Goal: Browse casually

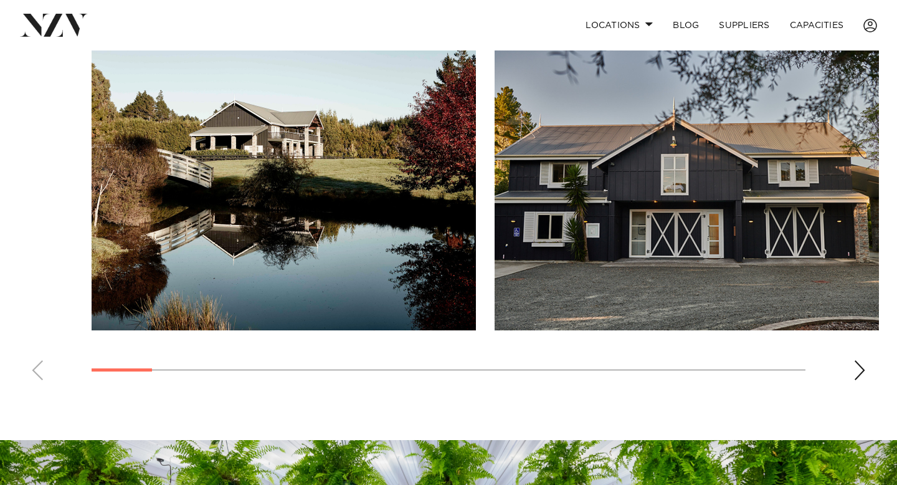
scroll to position [853, 0]
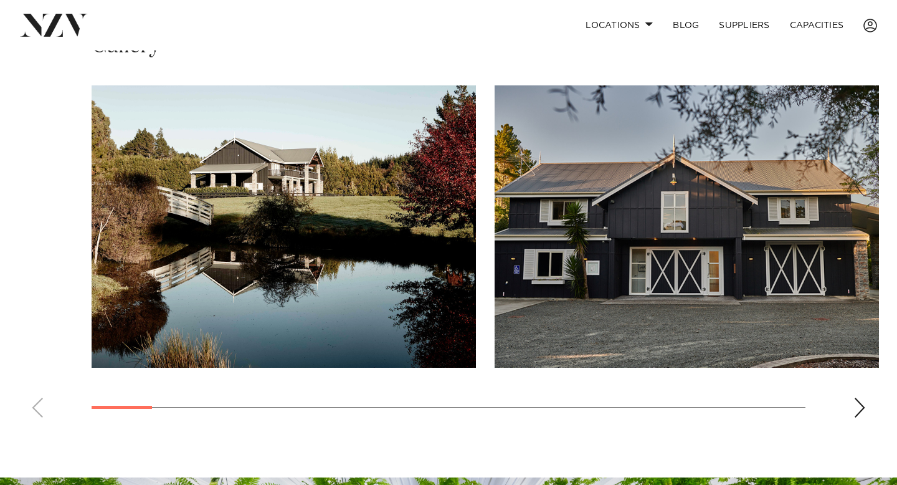
click at [859, 406] on div "Next slide" at bounding box center [859, 407] width 12 height 20
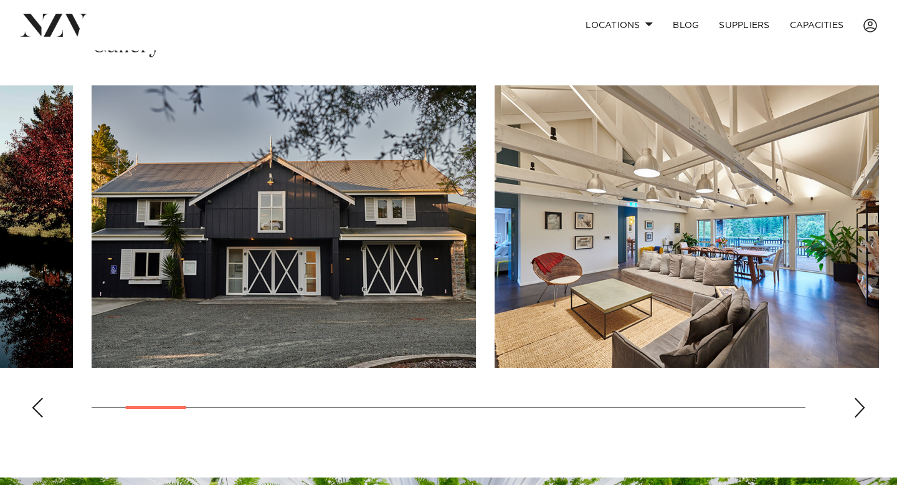
click at [859, 406] on div "Next slide" at bounding box center [859, 407] width 12 height 20
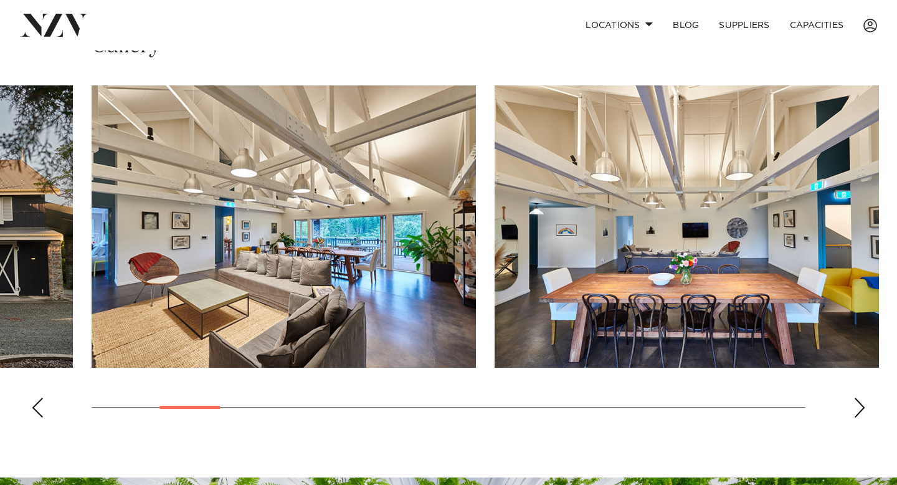
click at [859, 406] on div "Next slide" at bounding box center [859, 407] width 12 height 20
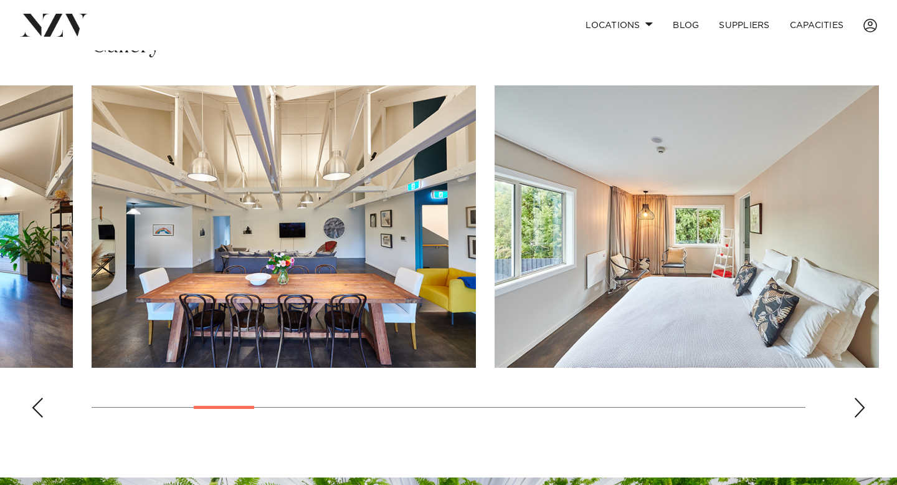
click at [859, 405] on div "Next slide" at bounding box center [859, 407] width 12 height 20
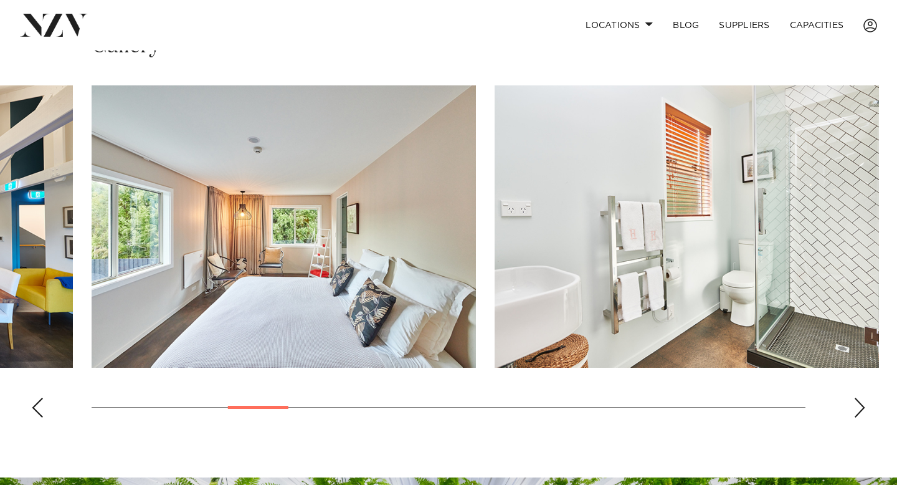
click at [859, 405] on div "Next slide" at bounding box center [859, 407] width 12 height 20
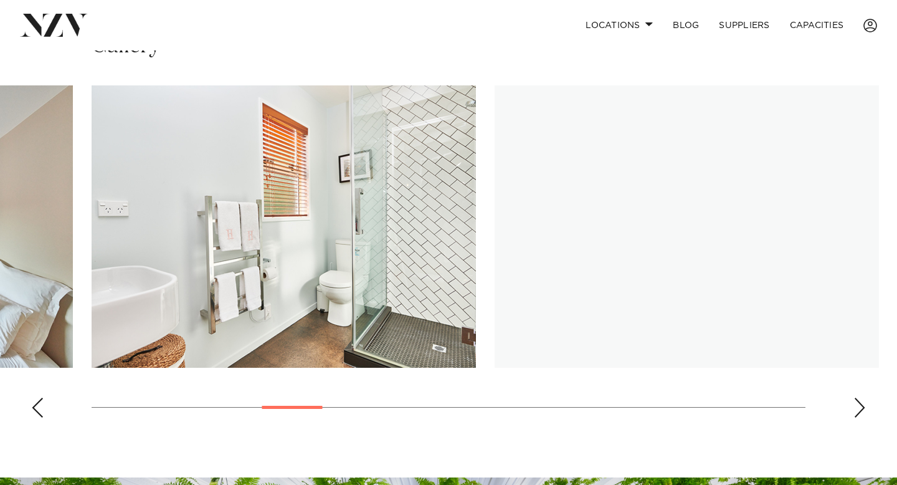
click at [859, 405] on div "Next slide" at bounding box center [859, 407] width 12 height 20
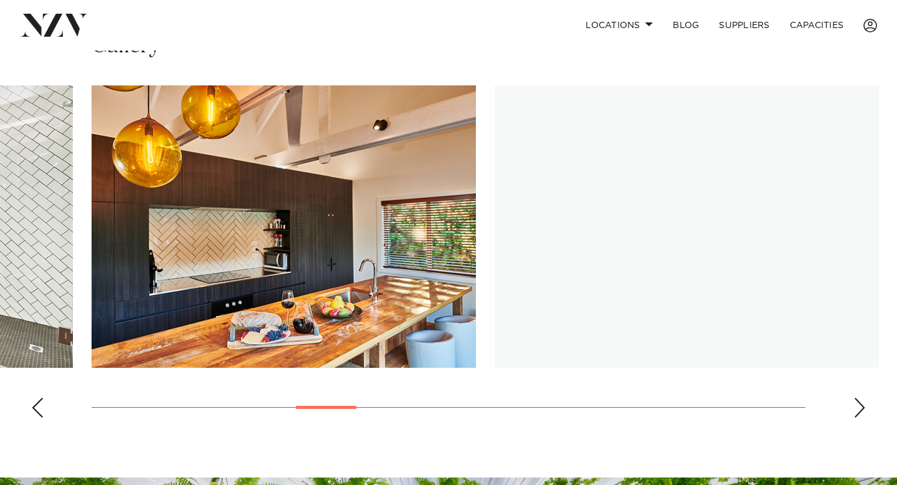
click at [859, 405] on div "Next slide" at bounding box center [859, 407] width 12 height 20
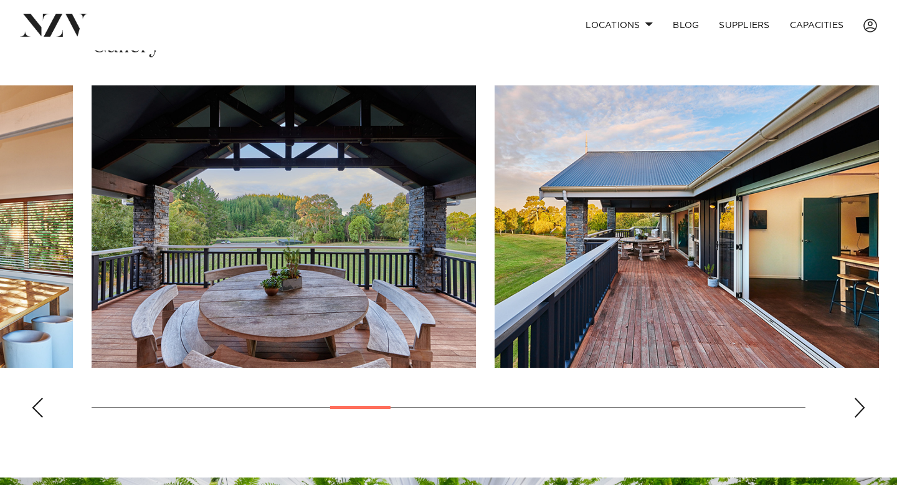
click at [861, 406] on div "Next slide" at bounding box center [859, 407] width 12 height 20
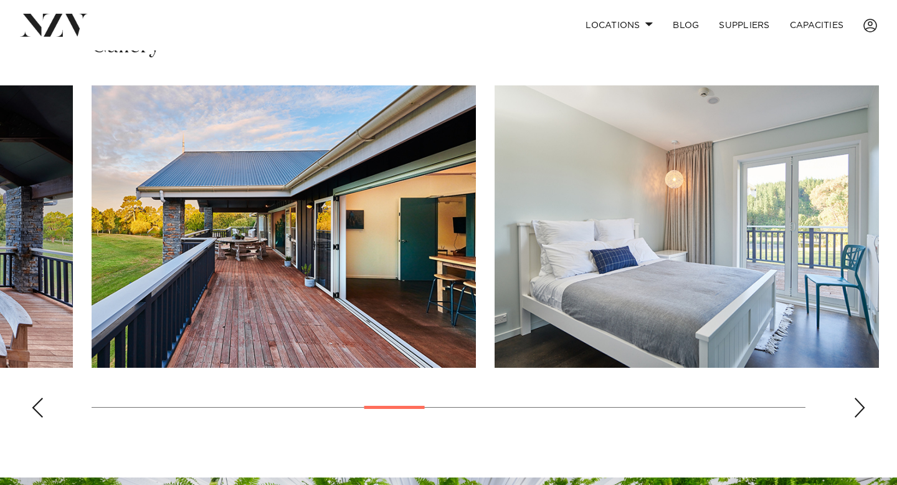
click at [861, 406] on div "Next slide" at bounding box center [859, 407] width 12 height 20
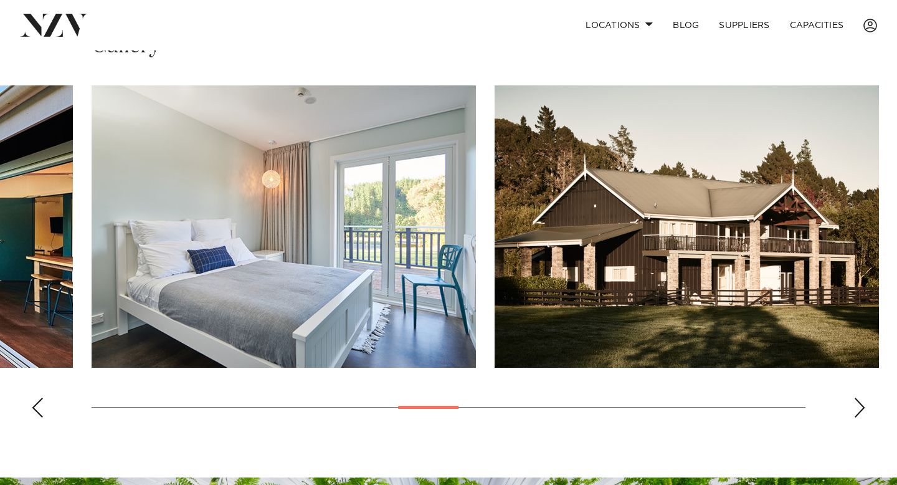
click at [861, 406] on div "Next slide" at bounding box center [859, 407] width 12 height 20
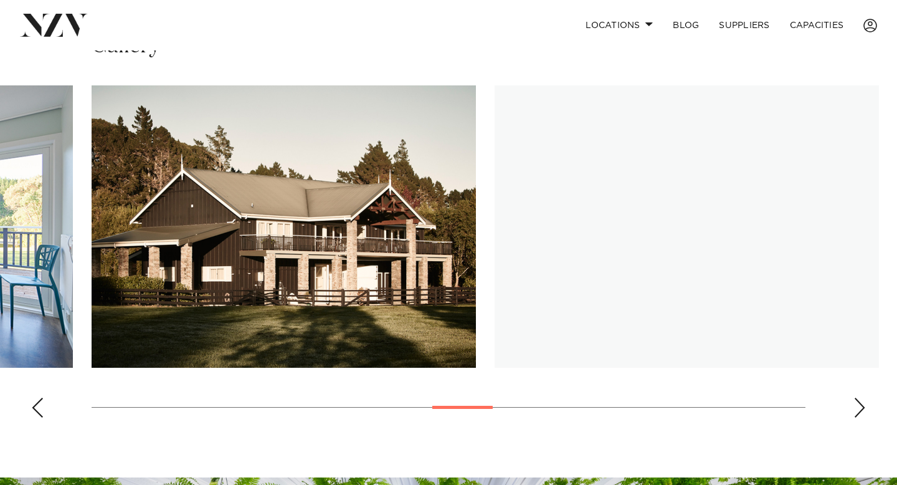
click at [861, 406] on div "Next slide" at bounding box center [859, 407] width 12 height 20
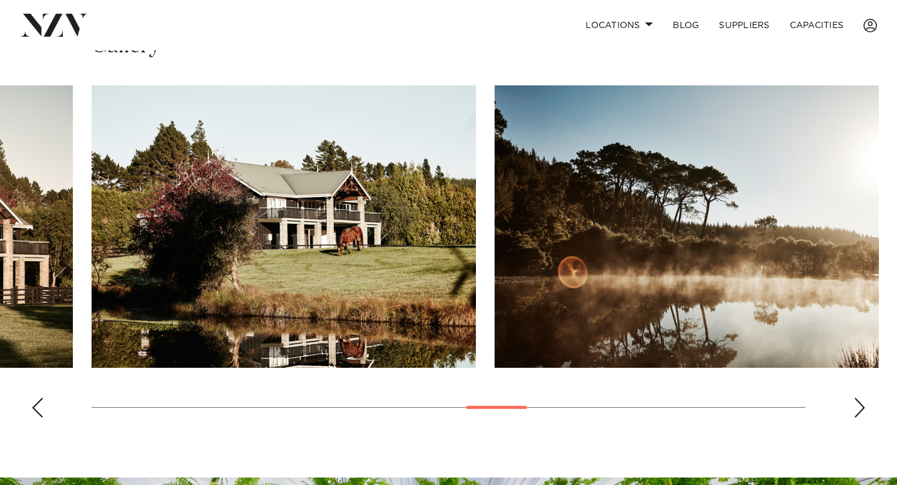
click at [861, 406] on div "Next slide" at bounding box center [859, 407] width 12 height 20
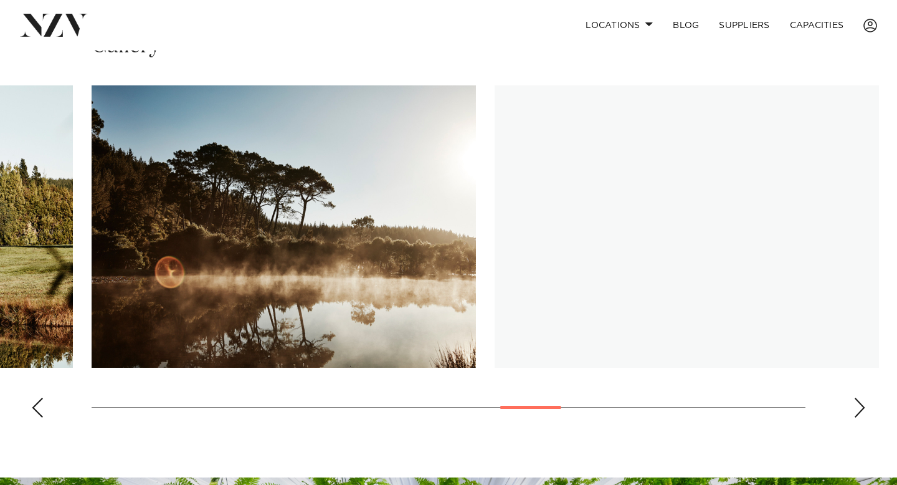
click at [861, 406] on div "Next slide" at bounding box center [859, 407] width 12 height 20
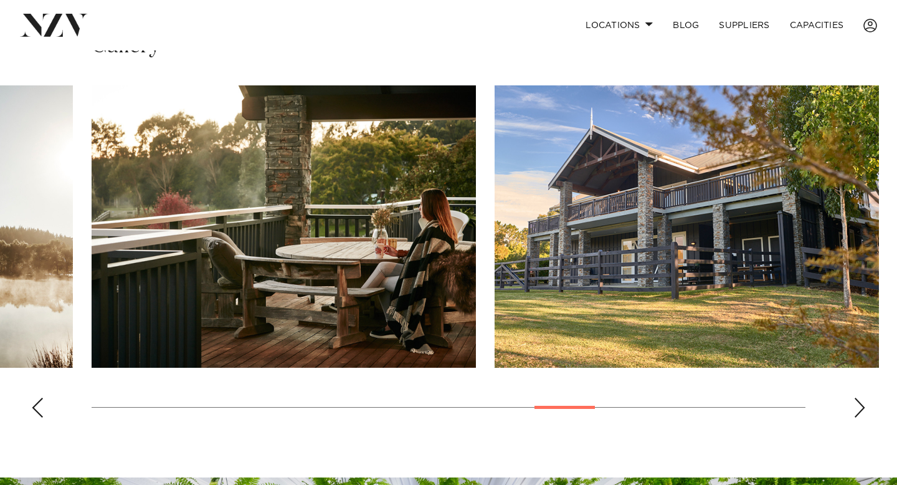
click at [861, 406] on div "Next slide" at bounding box center [859, 407] width 12 height 20
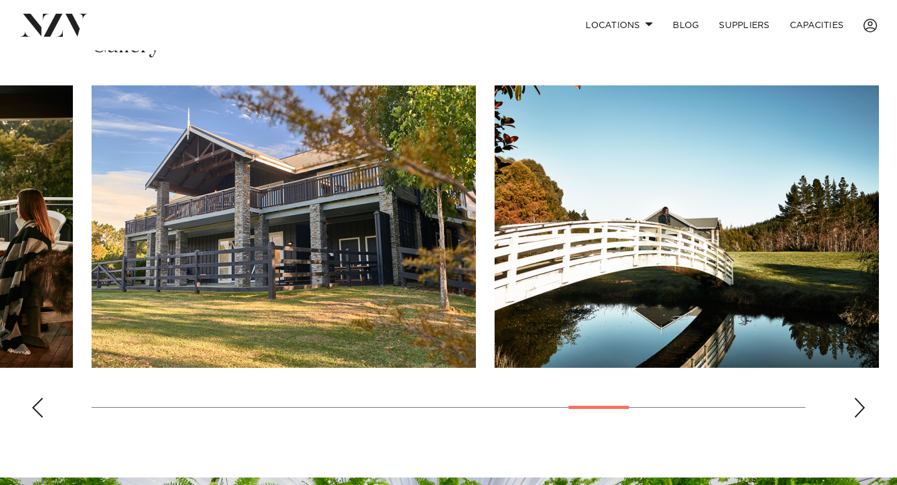
click at [861, 406] on div "Next slide" at bounding box center [859, 407] width 12 height 20
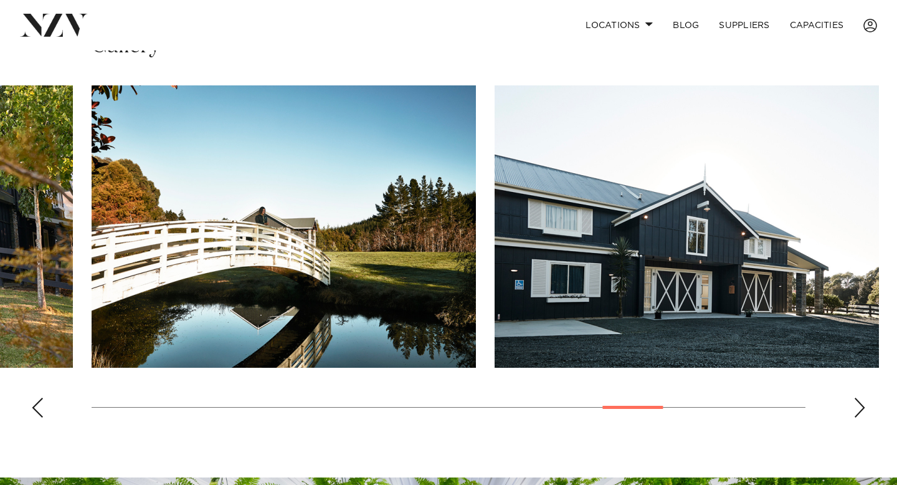
click at [861, 406] on div "Next slide" at bounding box center [859, 407] width 12 height 20
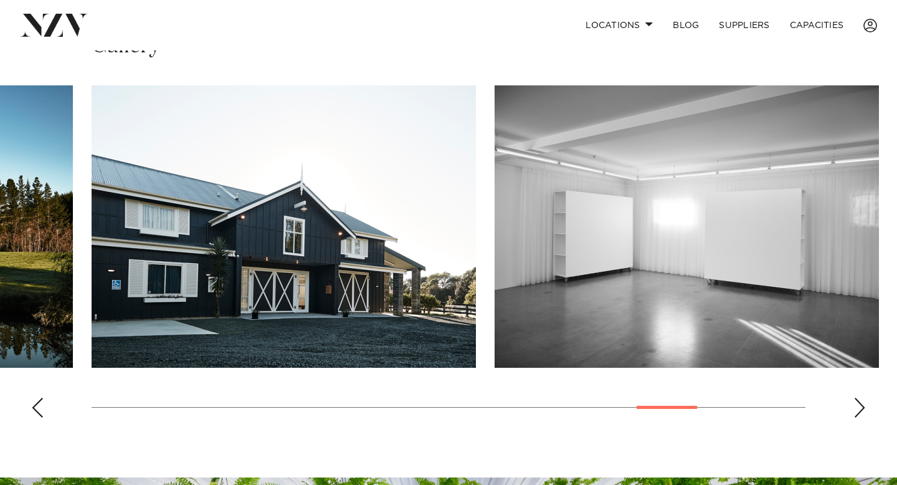
click at [861, 406] on div "Next slide" at bounding box center [859, 407] width 12 height 20
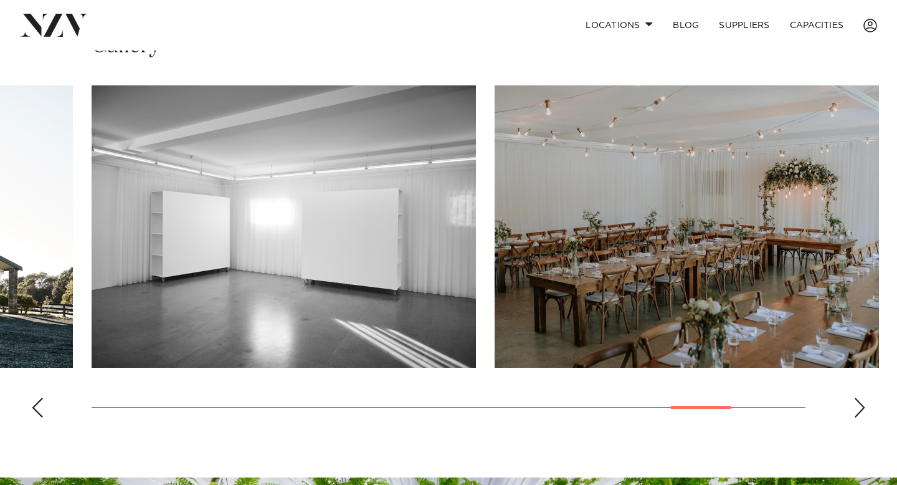
click at [861, 406] on div "Next slide" at bounding box center [859, 407] width 12 height 20
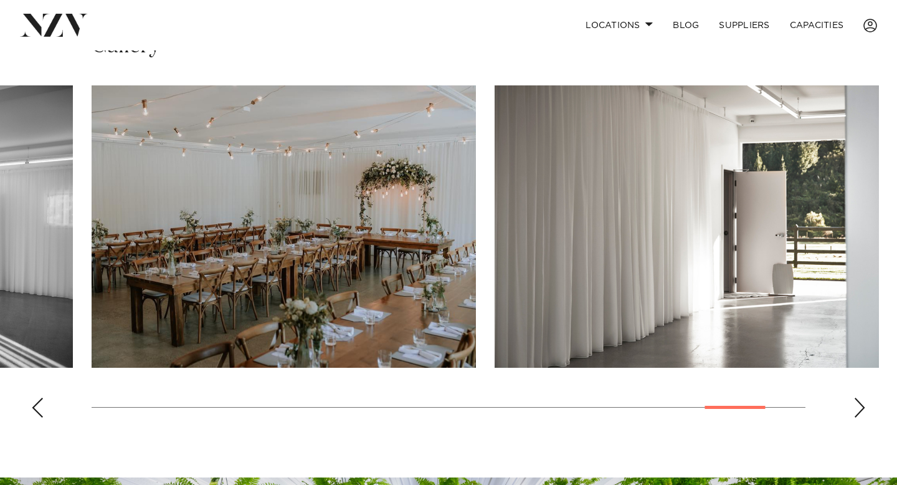
click at [861, 406] on div "Next slide" at bounding box center [859, 407] width 12 height 20
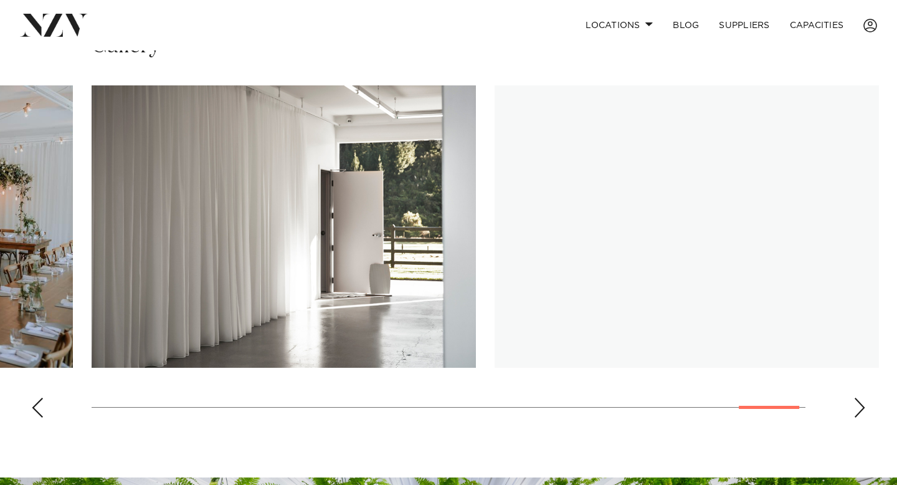
click at [861, 406] on div "Next slide" at bounding box center [859, 407] width 12 height 20
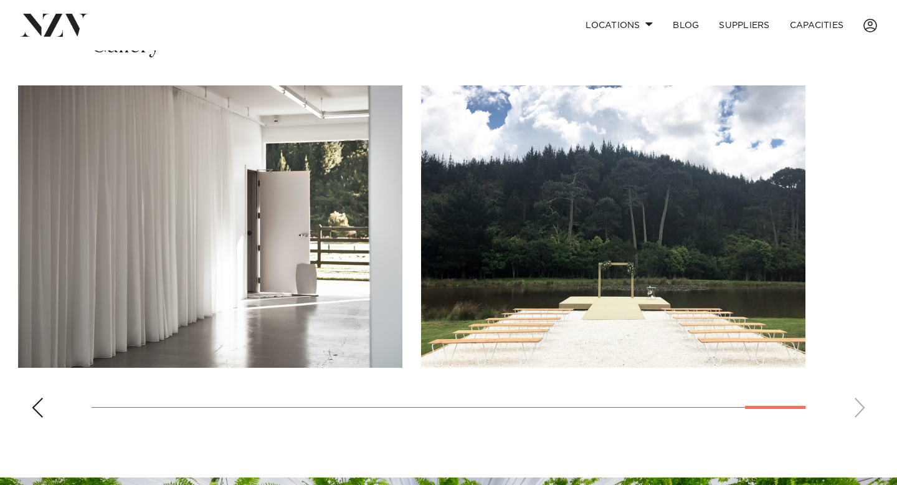
click at [861, 406] on swiper-container at bounding box center [448, 256] width 897 height 342
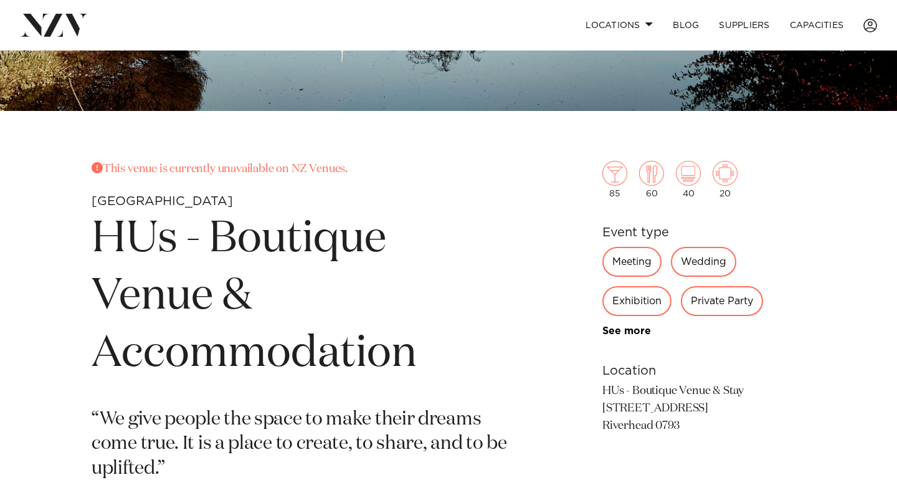
scroll to position [347, 0]
